Goal: Find specific page/section: Find specific page/section

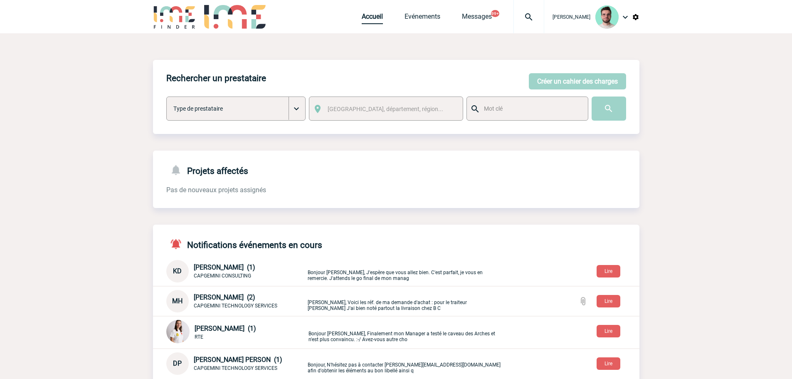
click at [369, 15] on link "Accueil" at bounding box center [371, 18] width 21 height 12
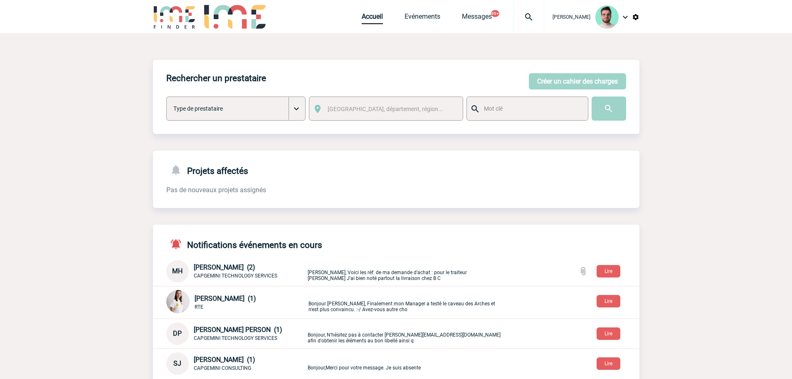
click at [361, 28] on div "Accueil Evénements Messages 99+ Projet, client Projet, client" at bounding box center [452, 16] width 182 height 33
click at [361, 27] on div "Accueil Evénements Messages 99+ Projet, client Projet, client" at bounding box center [452, 16] width 182 height 33
click at [366, 21] on link "Accueil" at bounding box center [371, 18] width 21 height 12
click at [358, 46] on div "Rechercher un prestataire Créer un cahier des charges Créer un cahier des charg…" at bounding box center [396, 318] width 486 height 570
click at [530, 25] on div at bounding box center [528, 16] width 31 height 33
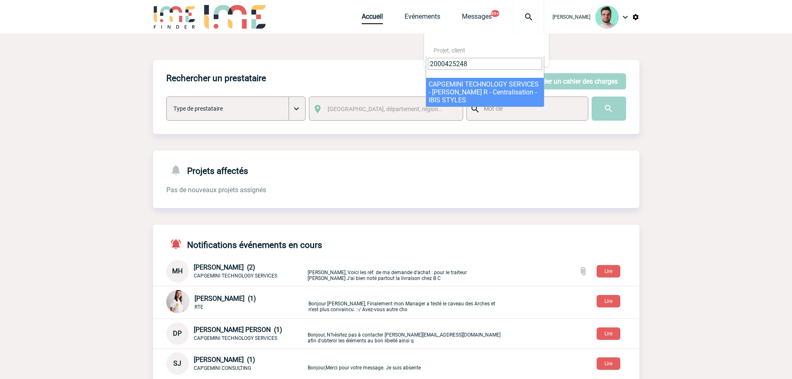
type input "2000425248"
select select "24749"
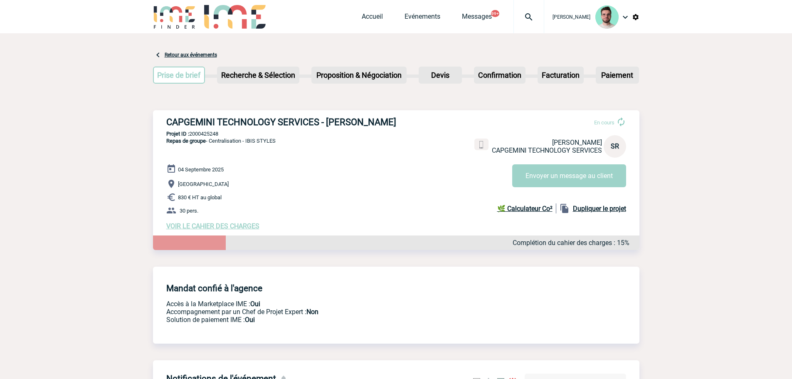
click at [212, 133] on p "Projet ID : 2000425248" at bounding box center [396, 133] width 486 height 6
click at [221, 129] on div "CAPGEMINI TECHNOLOGY SERVICES - [PERSON_NAME] En cours [PERSON_NAME] CAPGEMINI …" at bounding box center [396, 173] width 486 height 126
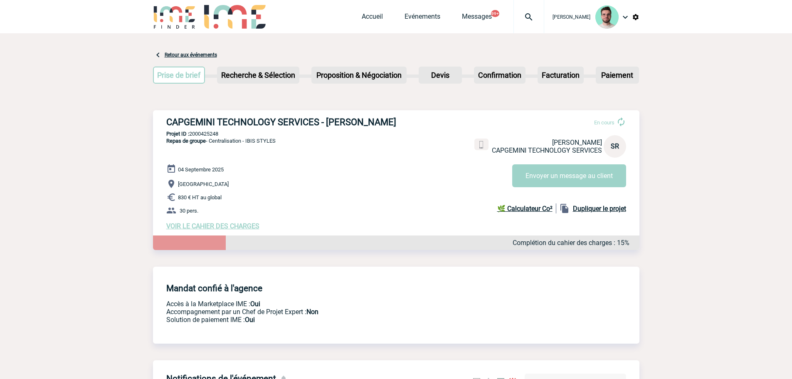
click at [224, 123] on h3 "CAPGEMINI TECHNOLOGY SERVICES - [PERSON_NAME]" at bounding box center [290, 122] width 249 height 10
copy div "CAPGEMINI TECHNOLOGY SERVICES - [PERSON_NAME]"
click at [207, 133] on p "Projet ID : 2000425248" at bounding box center [396, 133] width 486 height 6
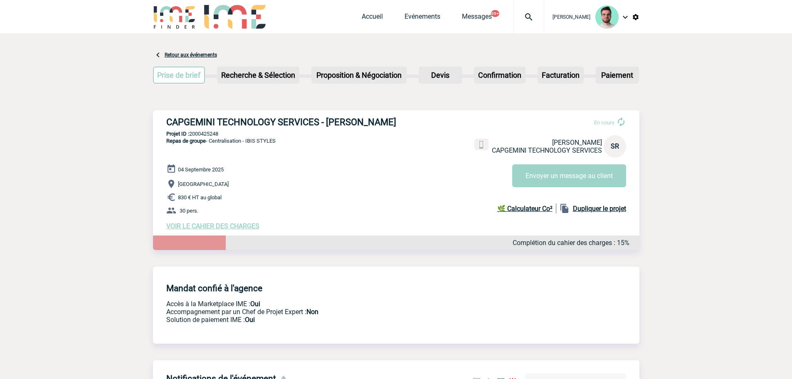
click at [207, 133] on p "Projet ID : 2000425248" at bounding box center [396, 133] width 486 height 6
copy p "2000425248"
click at [207, 136] on p "Projet ID : 2000425248" at bounding box center [396, 133] width 486 height 6
